Goal: Task Accomplishment & Management: Manage account settings

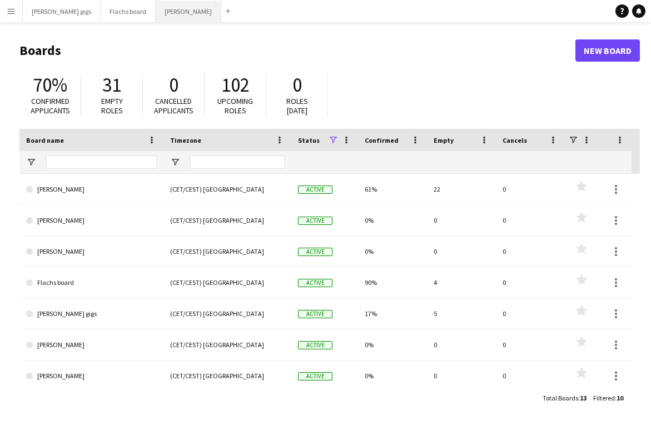
click at [156, 19] on button "Asger Gigs Close" at bounding box center [189, 12] width 66 height 22
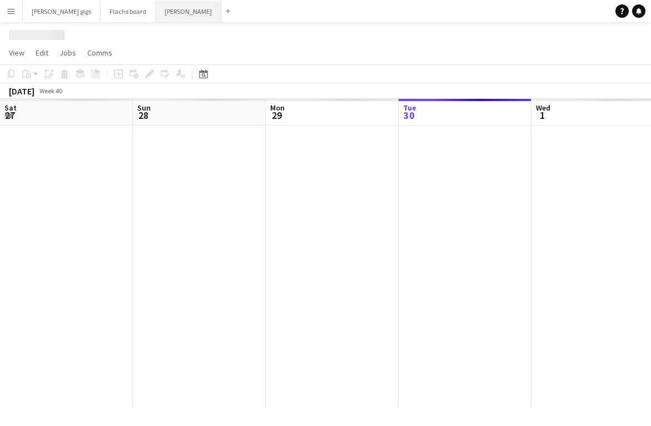
scroll to position [0, 266]
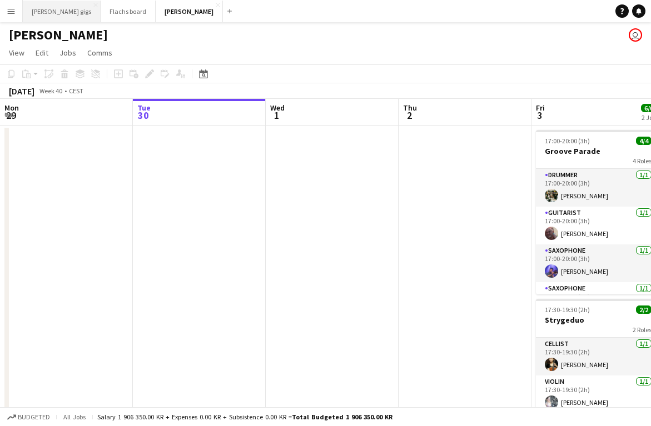
click at [38, 20] on button "[PERSON_NAME] gigs Close" at bounding box center [62, 12] width 78 height 22
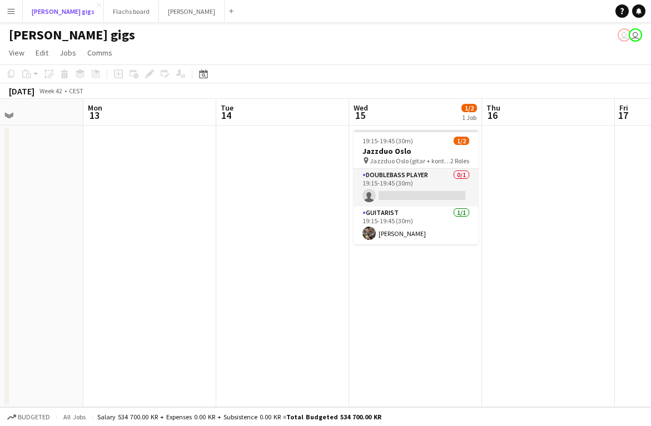
scroll to position [0, 317]
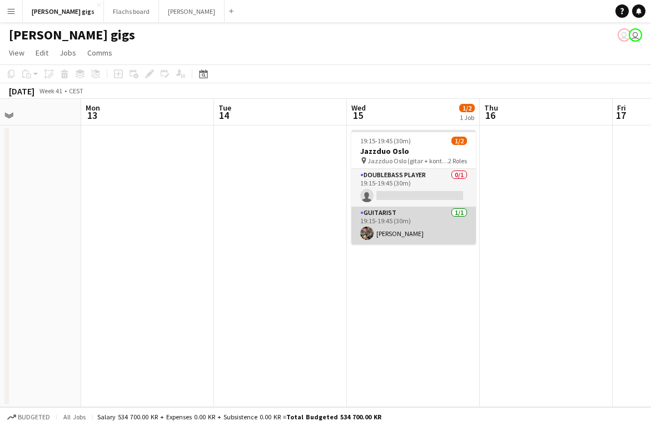
click at [391, 231] on app-card-role "Guitarist [DATE] 19:15-19:45 (30m) [PERSON_NAME]" at bounding box center [413, 226] width 124 height 38
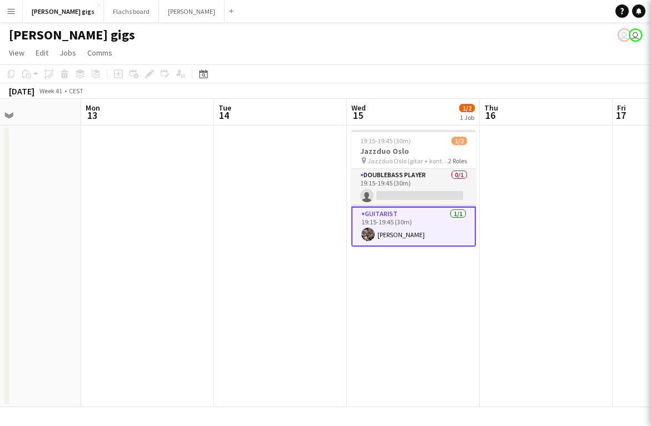
scroll to position [0, 317]
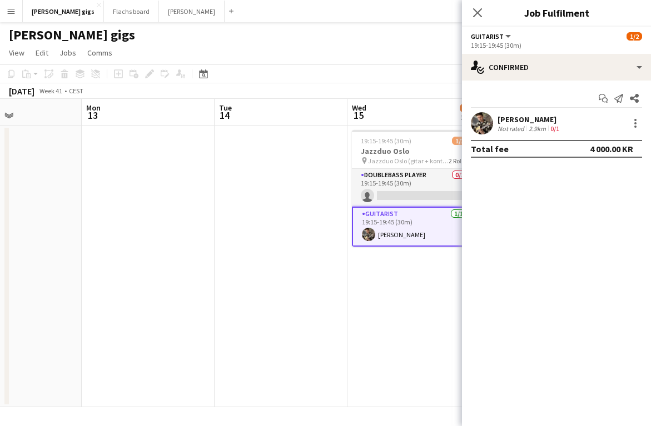
click at [369, 314] on app-date-cell "19:15-19:45 (30m) 1/2 Jazzduo Oslo pin Jazzduo Oslo (gitar + kontrabass) 2 Role…" at bounding box center [413, 267] width 133 height 282
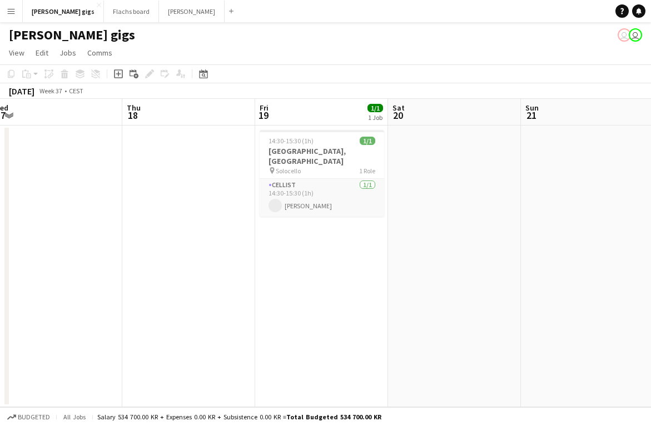
scroll to position [0, 355]
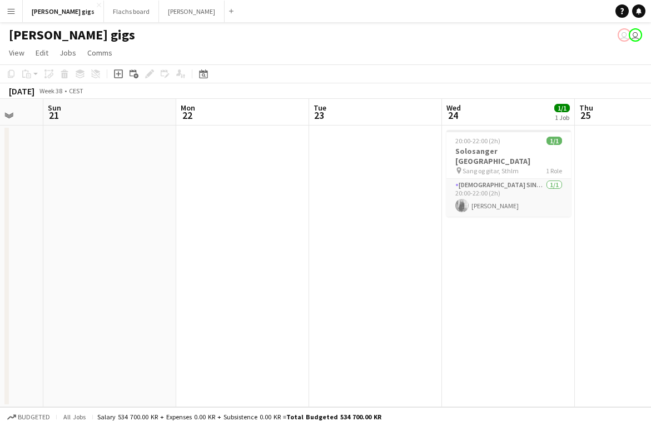
click at [369, 314] on app-date-cell at bounding box center [375, 267] width 133 height 282
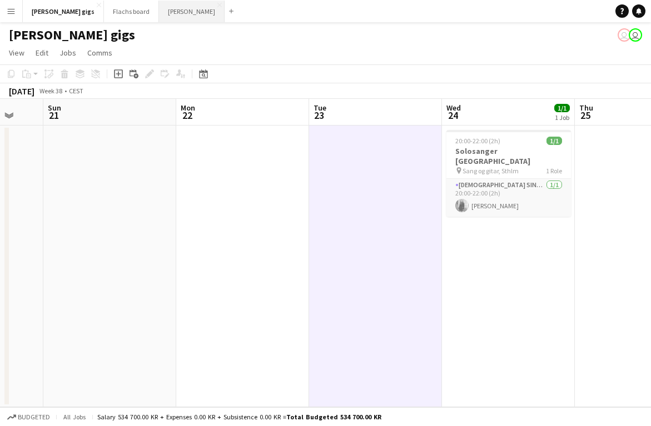
click at [159, 2] on button "Asger Gigs Close" at bounding box center [192, 12] width 66 height 22
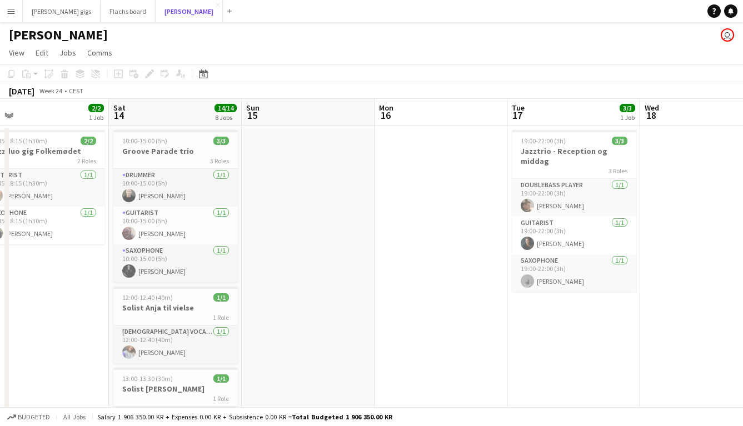
scroll to position [0, 262]
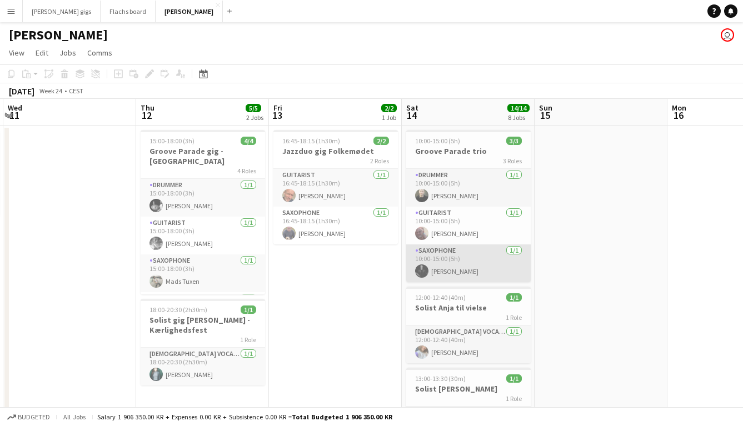
click at [457, 263] on app-card-role "Saxophone [DATE] 10:00-15:00 (5h) [PERSON_NAME]" at bounding box center [468, 263] width 124 height 38
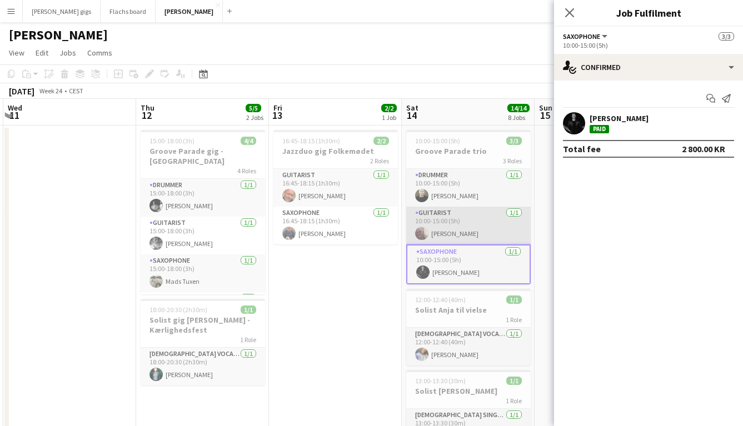
click at [442, 226] on app-card-role "Guitarist [DATE] 10:00-15:00 (5h) [PERSON_NAME]" at bounding box center [468, 226] width 124 height 38
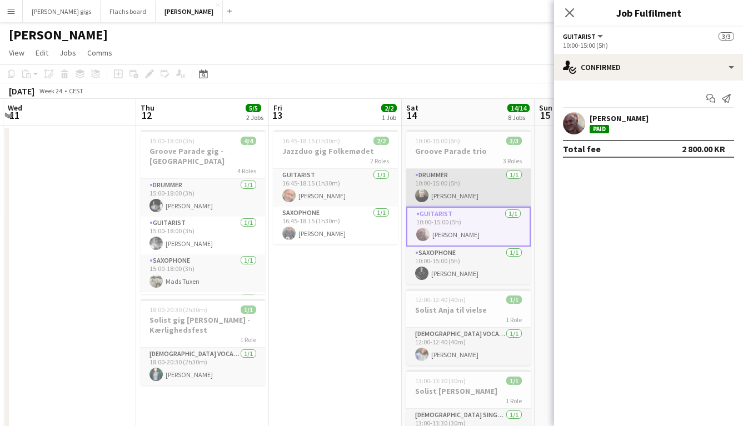
click at [443, 206] on app-card-role "Drummer [DATE] 10:00-15:00 (5h) [PERSON_NAME]" at bounding box center [468, 188] width 124 height 38
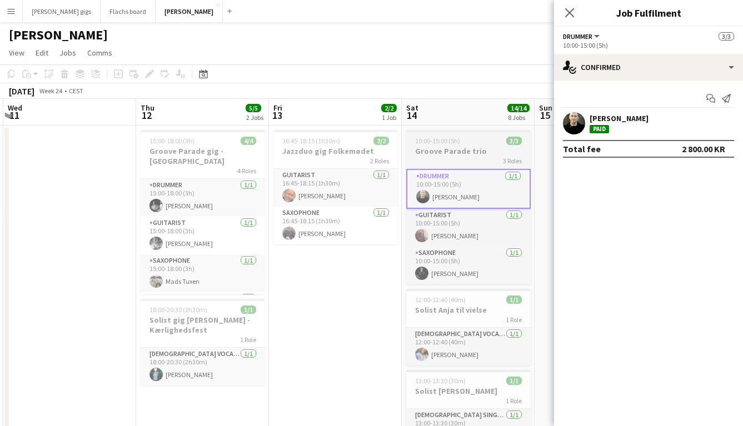
click at [431, 157] on div "3 Roles" at bounding box center [468, 160] width 124 height 9
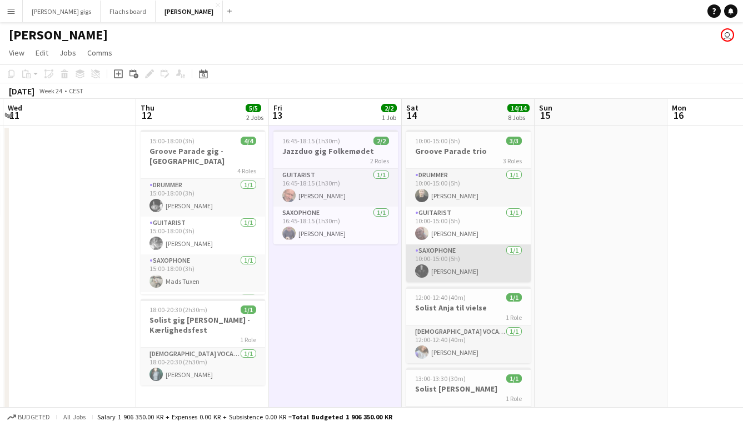
click at [453, 272] on app-card-role "Saxophone [DATE] 10:00-15:00 (5h) [PERSON_NAME]" at bounding box center [468, 263] width 124 height 38
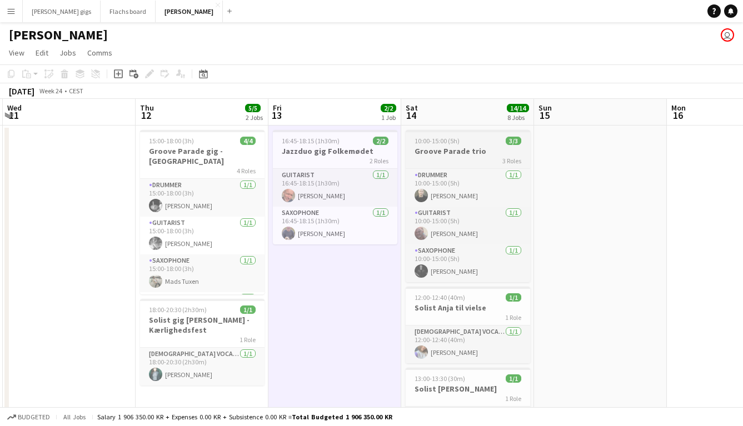
click at [438, 152] on h3 "Groove Parade trio" at bounding box center [468, 151] width 124 height 10
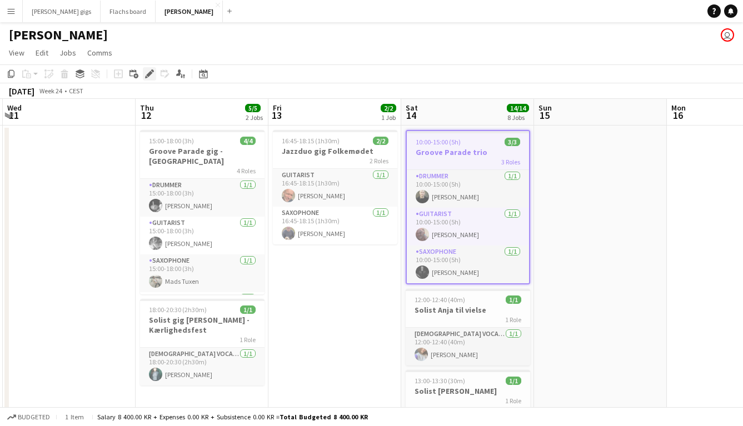
click at [145, 74] on icon "Edit" at bounding box center [149, 73] width 9 height 9
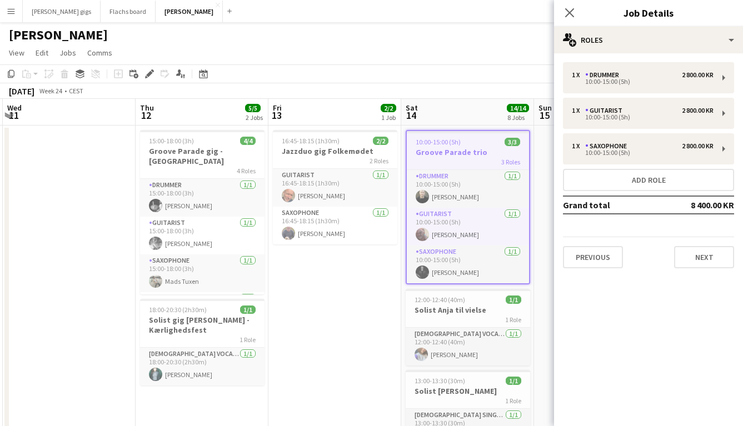
click at [650, 251] on div "Previous Next" at bounding box center [648, 253] width 171 height 32
click at [650, 266] on button "Next" at bounding box center [704, 257] width 60 height 22
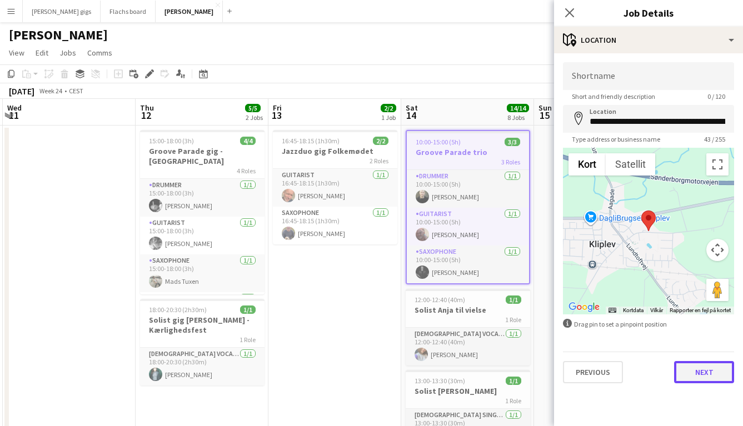
click at [650, 373] on button "Next" at bounding box center [704, 372] width 60 height 22
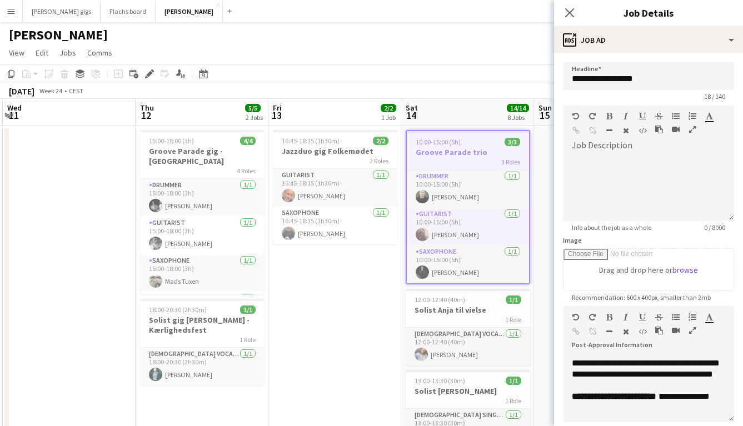
scroll to position [298, 0]
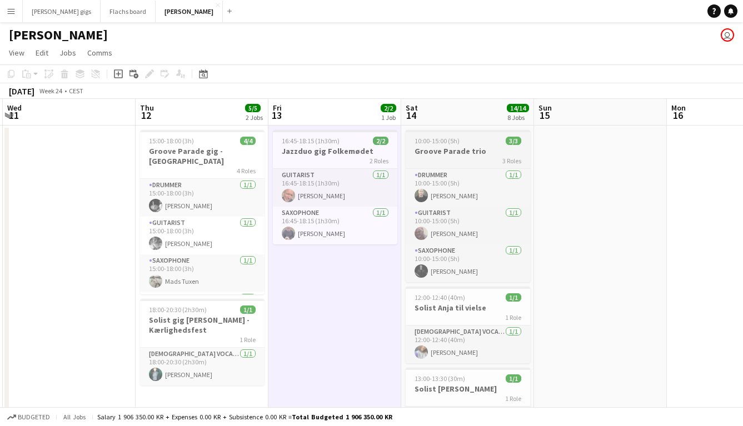
click at [449, 153] on h3 "Groove Parade trio" at bounding box center [468, 151] width 124 height 10
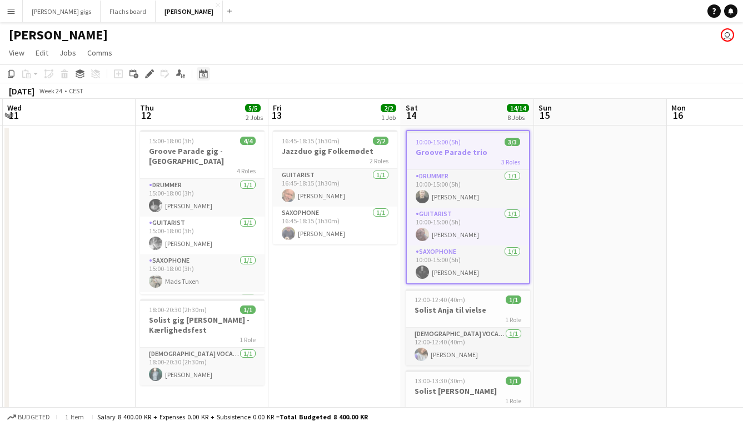
click at [205, 76] on icon "Date picker" at bounding box center [203, 73] width 9 height 9
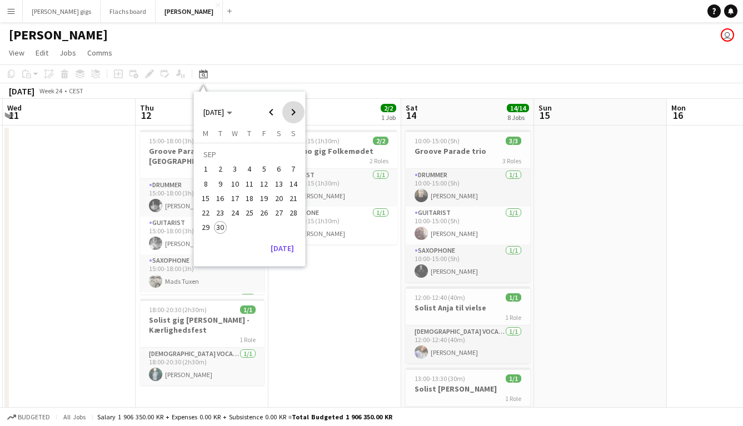
click at [293, 111] on span "Next month" at bounding box center [293, 112] width 22 height 22
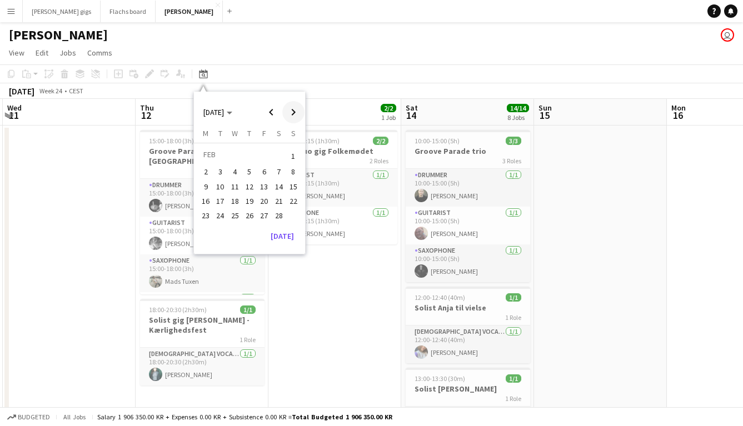
click at [293, 111] on span "Next month" at bounding box center [293, 112] width 22 height 22
click at [278, 178] on span "13" at bounding box center [278, 183] width 13 height 13
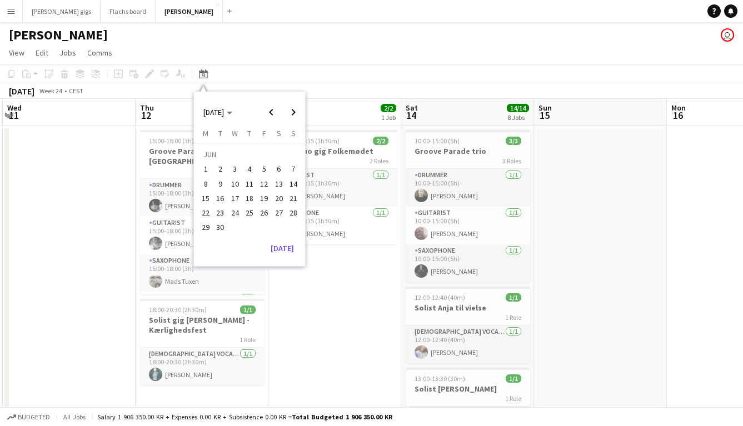
scroll to position [0, 382]
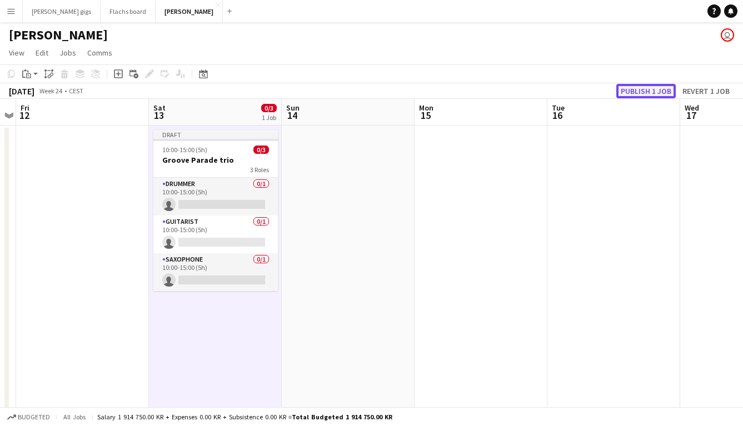
click at [649, 92] on button "Publish 1 job" at bounding box center [645, 91] width 59 height 14
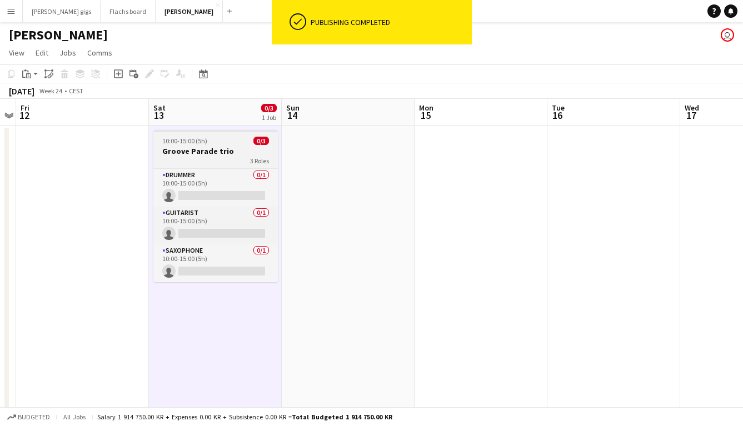
click at [198, 163] on div "3 Roles" at bounding box center [215, 160] width 124 height 9
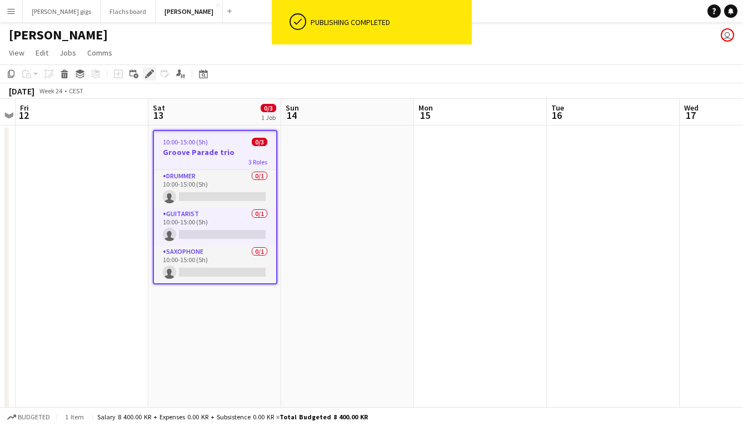
click at [149, 69] on icon "Edit" at bounding box center [149, 73] width 9 height 9
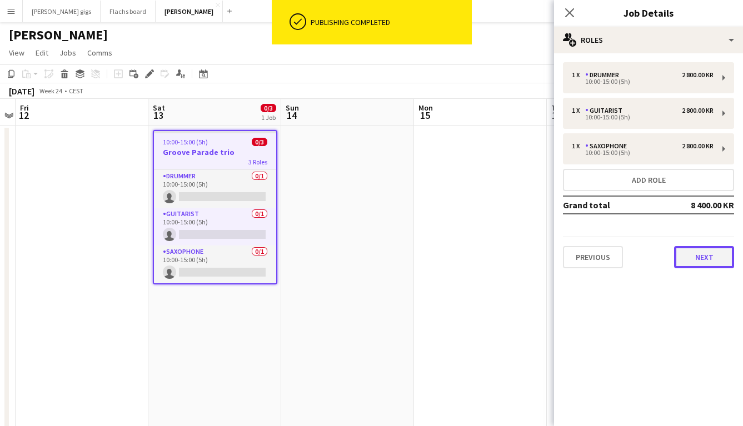
click at [650, 261] on button "Next" at bounding box center [704, 257] width 60 height 22
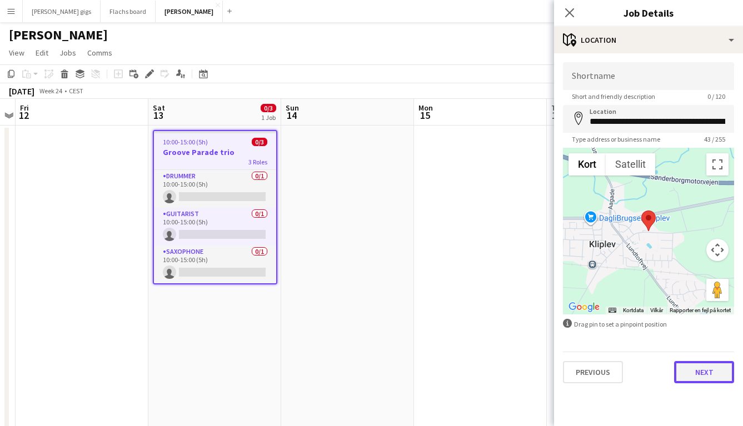
click at [650, 377] on button "Next" at bounding box center [704, 372] width 60 height 22
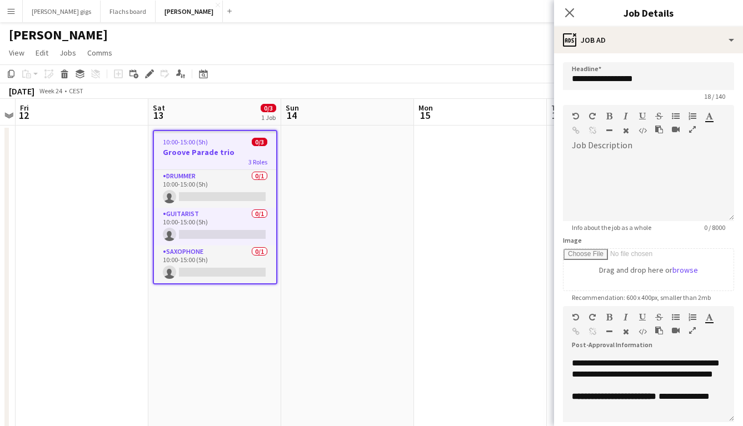
scroll to position [298, 0]
drag, startPoint x: 613, startPoint y: 411, endPoint x: 681, endPoint y: 394, distance: 70.3
click at [650, 394] on p "**********" at bounding box center [648, 402] width 153 height 22
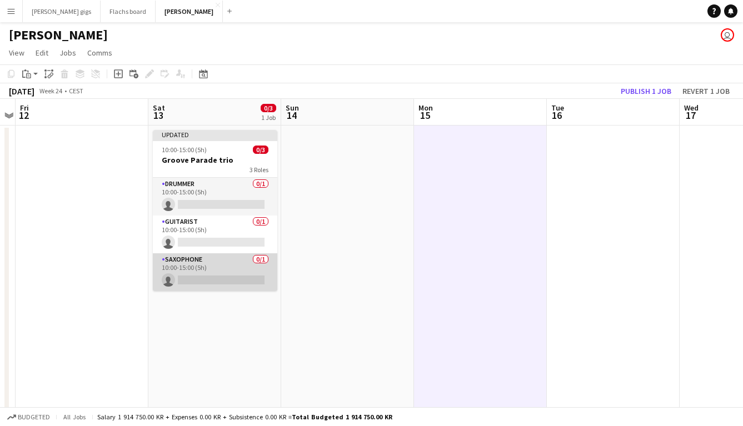
click at [208, 275] on app-card-role "Saxophone 0/1 10:00-15:00 (5h) single-neutral-actions" at bounding box center [215, 272] width 124 height 38
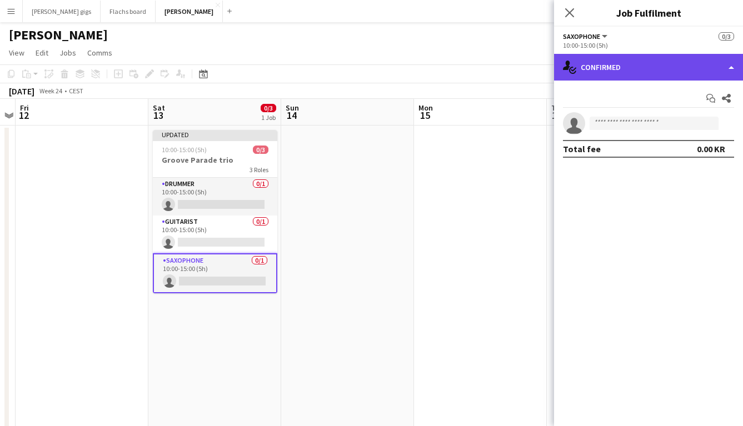
click at [628, 69] on div "single-neutral-actions-check-2 Confirmed" at bounding box center [648, 67] width 189 height 27
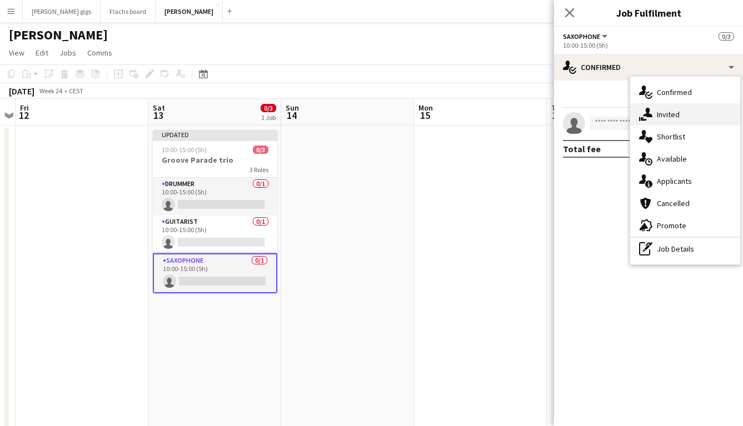
click at [650, 119] on div "single-neutral-actions-share-1 Invited" at bounding box center [685, 114] width 110 height 22
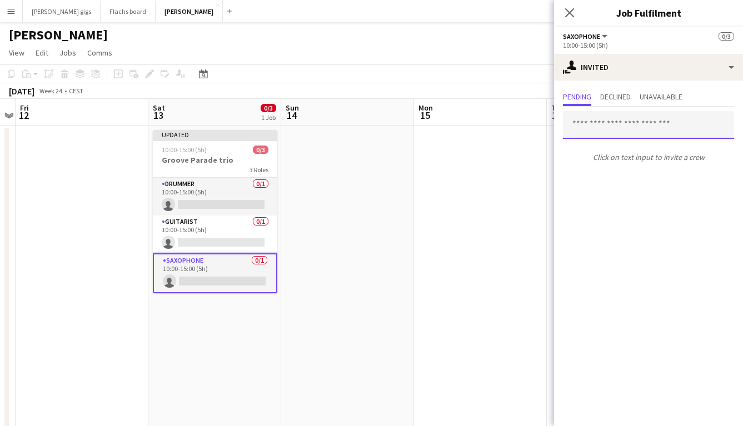
click at [617, 137] on input "text" at bounding box center [648, 125] width 171 height 28
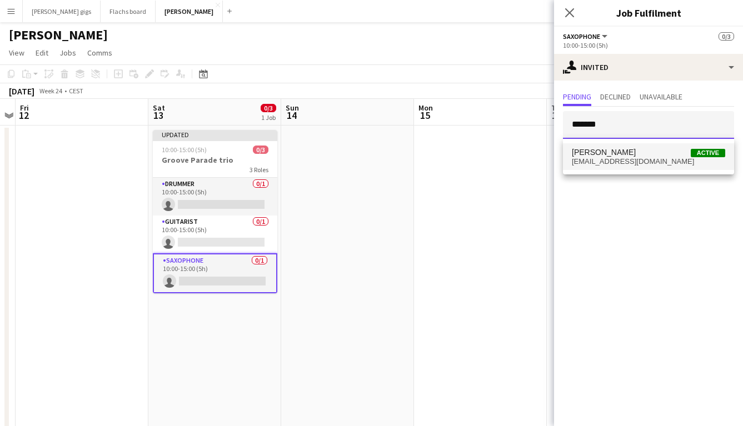
type input "*******"
click at [636, 160] on span "[EMAIL_ADDRESS][DOMAIN_NAME]" at bounding box center [648, 161] width 153 height 9
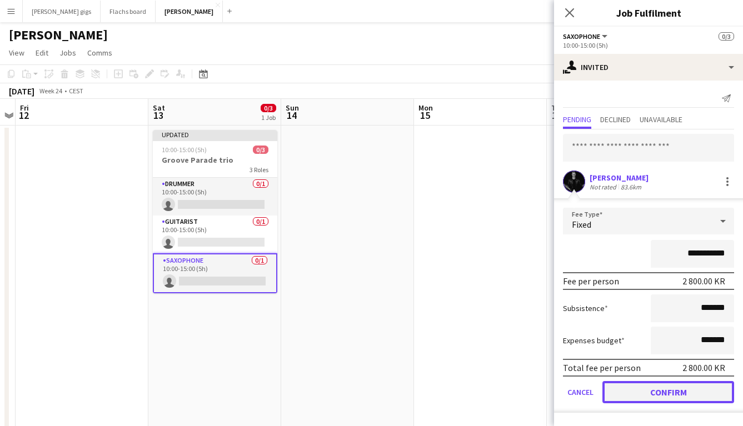
click at [650, 390] on button "Confirm" at bounding box center [668, 392] width 132 height 22
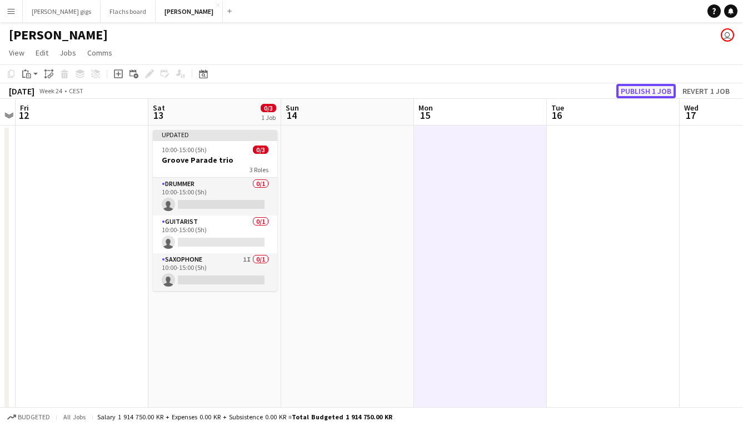
click at [630, 89] on button "Publish 1 job" at bounding box center [645, 91] width 59 height 14
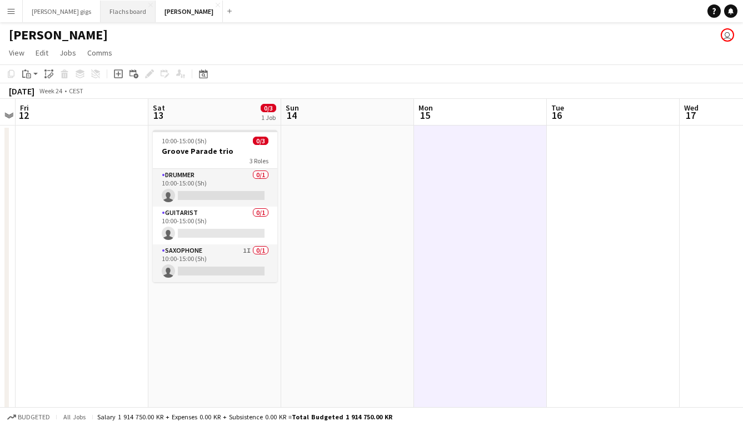
click at [101, 16] on button "Flachs board Close" at bounding box center [128, 12] width 55 height 22
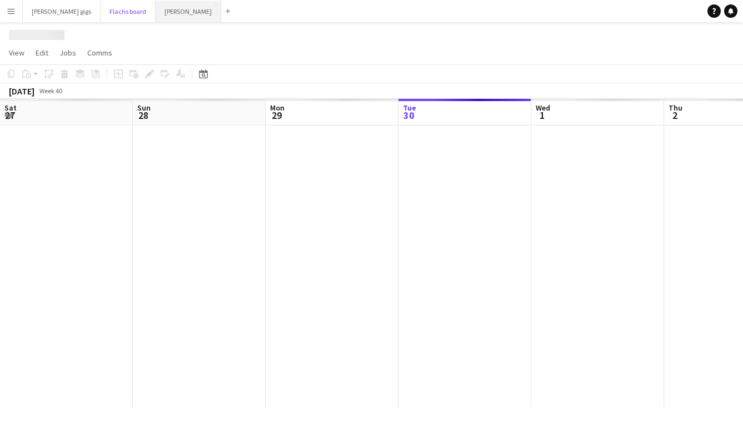
scroll to position [0, 266]
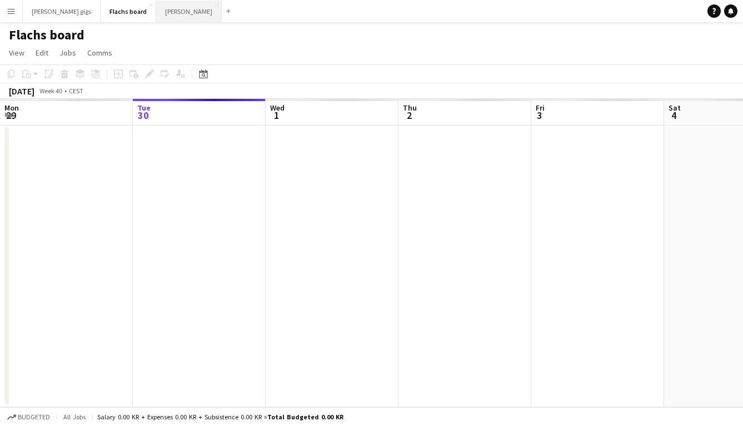
click at [156, 16] on button "Asger Gigs Close" at bounding box center [189, 12] width 66 height 22
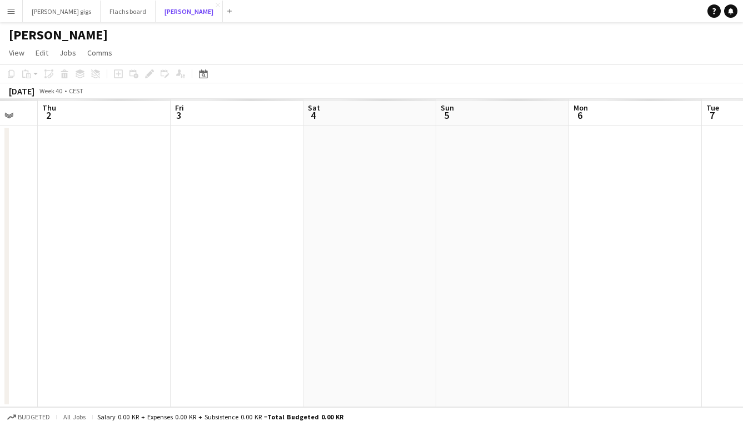
scroll to position [0, 469]
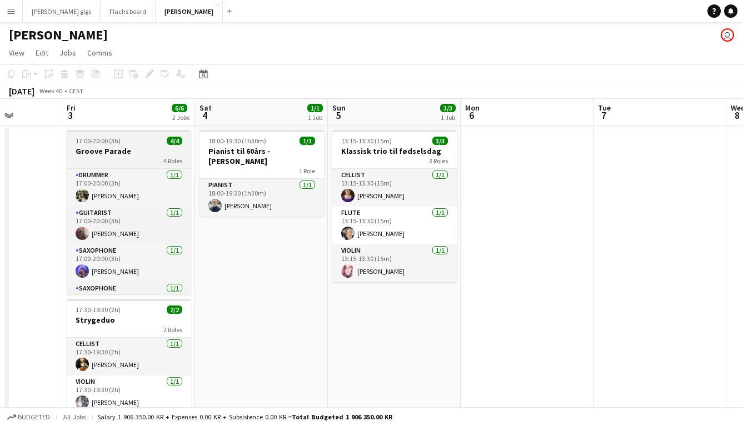
click at [135, 155] on h3 "Groove Parade" at bounding box center [129, 151] width 124 height 10
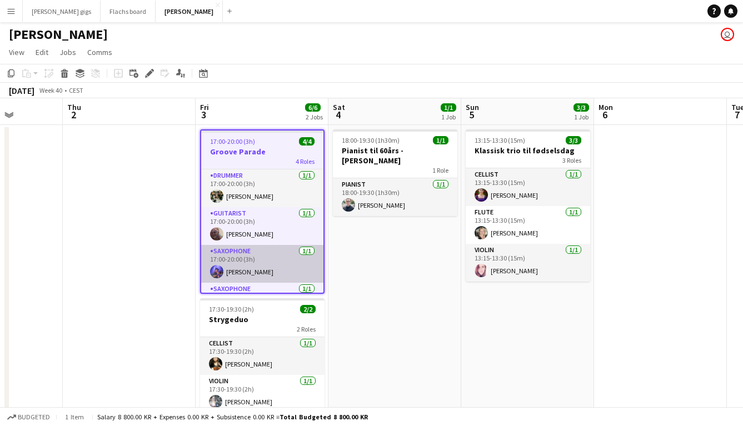
scroll to position [28, 0]
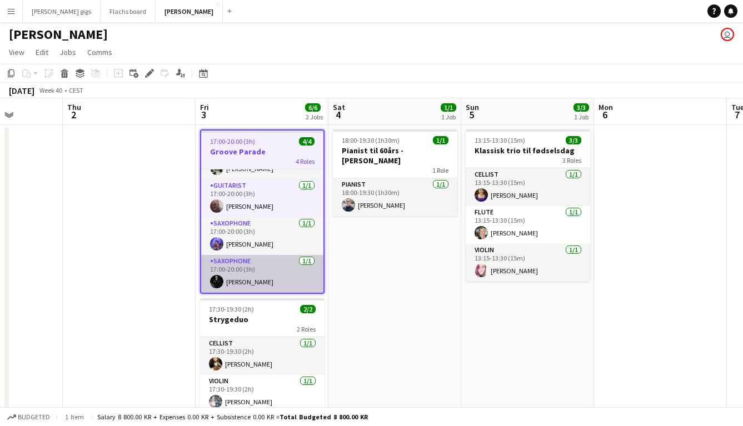
click at [249, 271] on app-card-role "Saxophone [DATE] 17:00-20:00 (3h) [PERSON_NAME]" at bounding box center [262, 274] width 122 height 38
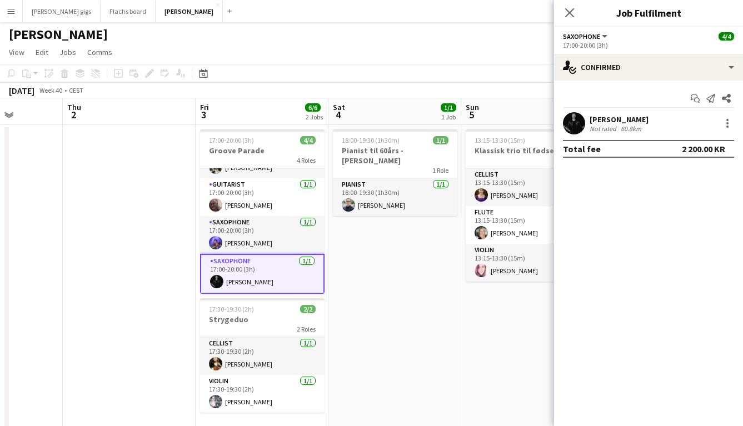
click at [167, 289] on app-date-cell at bounding box center [129, 280] width 133 height 311
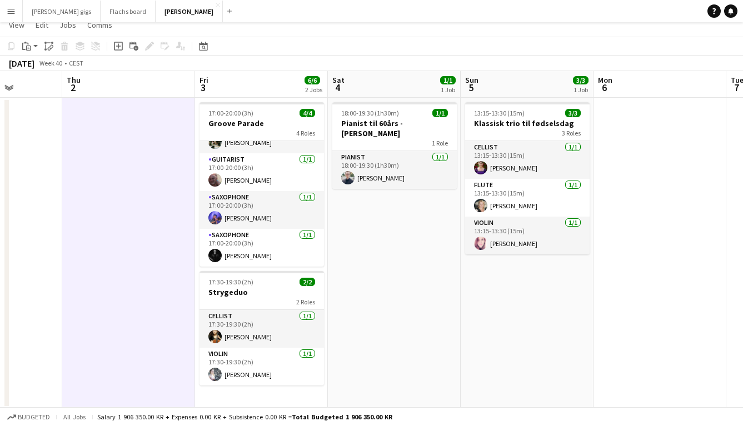
scroll to position [0, 0]
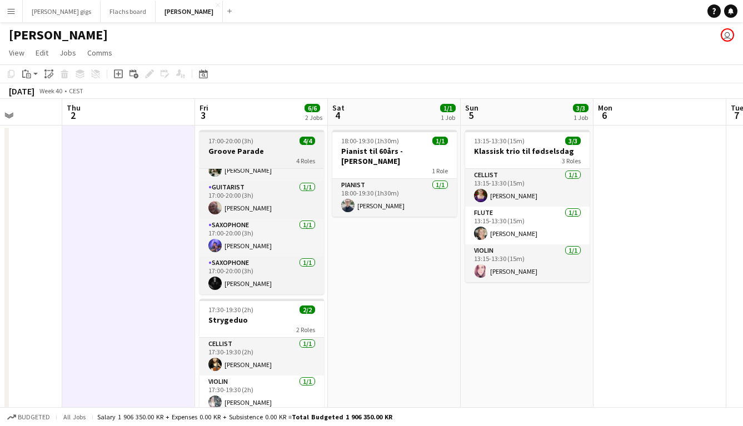
click at [246, 151] on h3 "Groove Parade" at bounding box center [261, 151] width 124 height 10
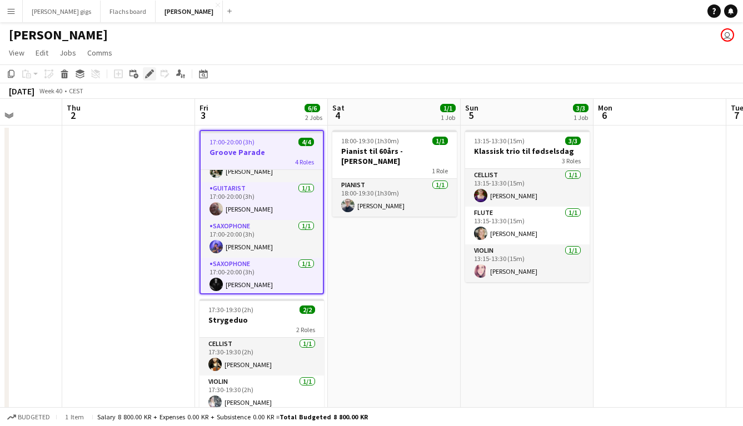
click at [151, 77] on icon "Edit" at bounding box center [149, 73] width 9 height 9
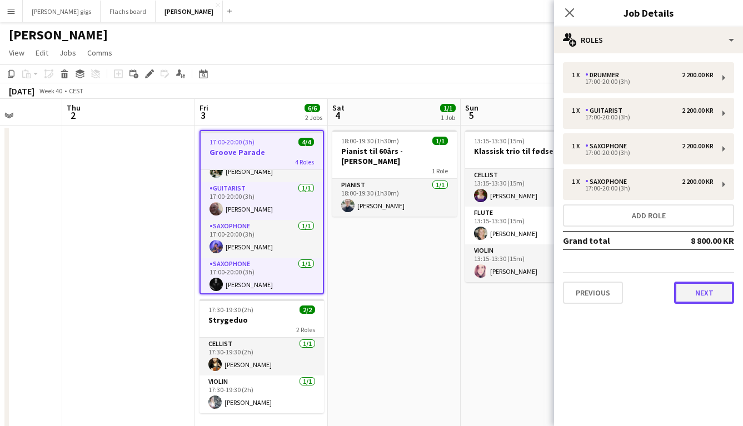
click at [650, 292] on button "Next" at bounding box center [704, 293] width 60 height 22
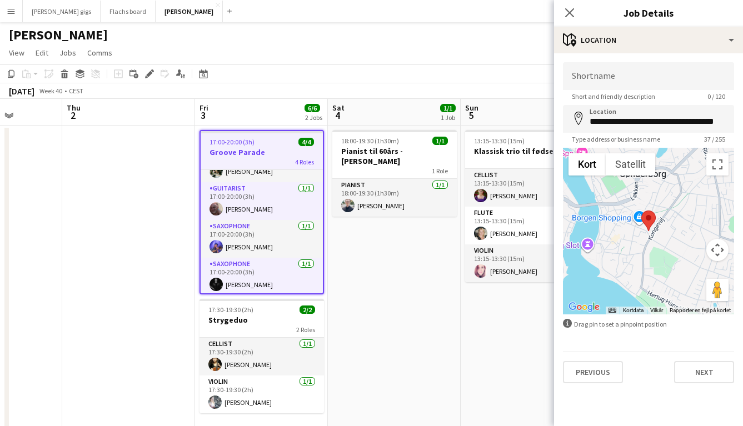
click at [387, 275] on app-date-cell "18:00-19:30 (1h30m) 1/1 Pianist til 60års - [PERSON_NAME] 1 Role Pianist [DATE]…" at bounding box center [394, 281] width 133 height 311
